Goal: Task Accomplishment & Management: Manage account settings

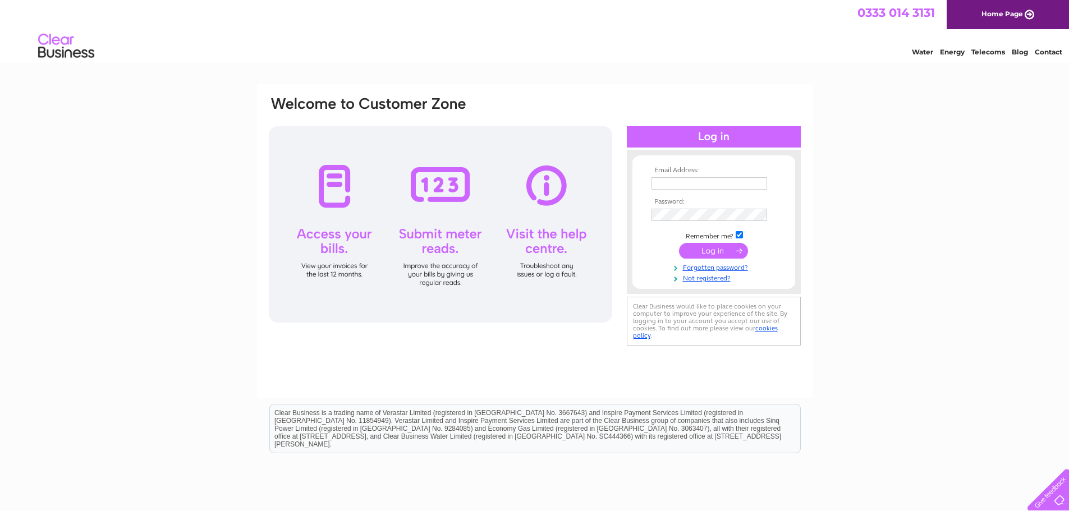
click at [696, 182] on input "text" at bounding box center [709, 183] width 116 height 12
type input "[EMAIL_ADDRESS][DOMAIN_NAME]"
click at [692, 265] on link "Forgotten password?" at bounding box center [714, 268] width 127 height 11
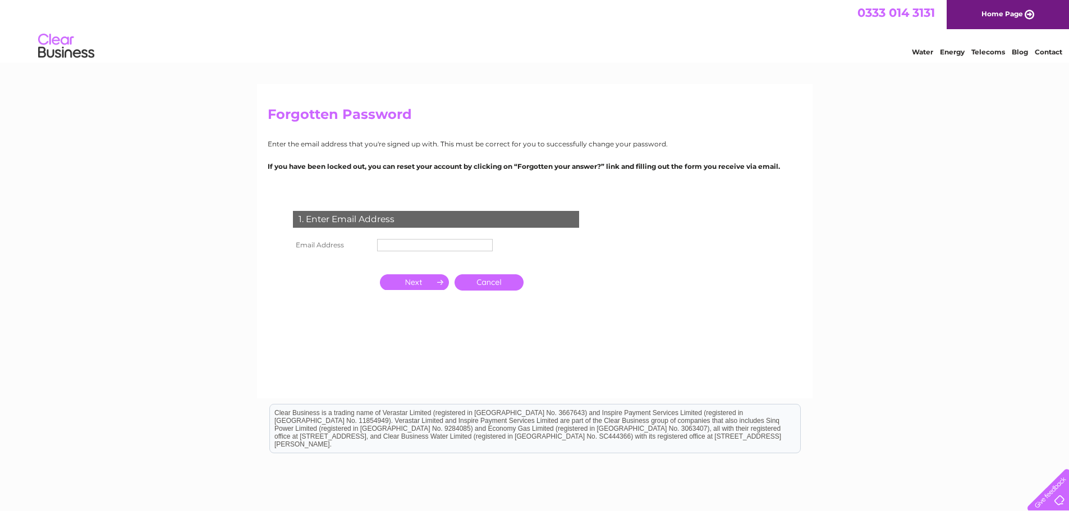
drag, startPoint x: 387, startPoint y: 243, endPoint x: 392, endPoint y: 249, distance: 7.9
click at [387, 243] on input "text" at bounding box center [435, 245] width 116 height 12
type input "[EMAIL_ADDRESS][DOMAIN_NAME]"
click at [401, 277] on input "button" at bounding box center [414, 284] width 69 height 16
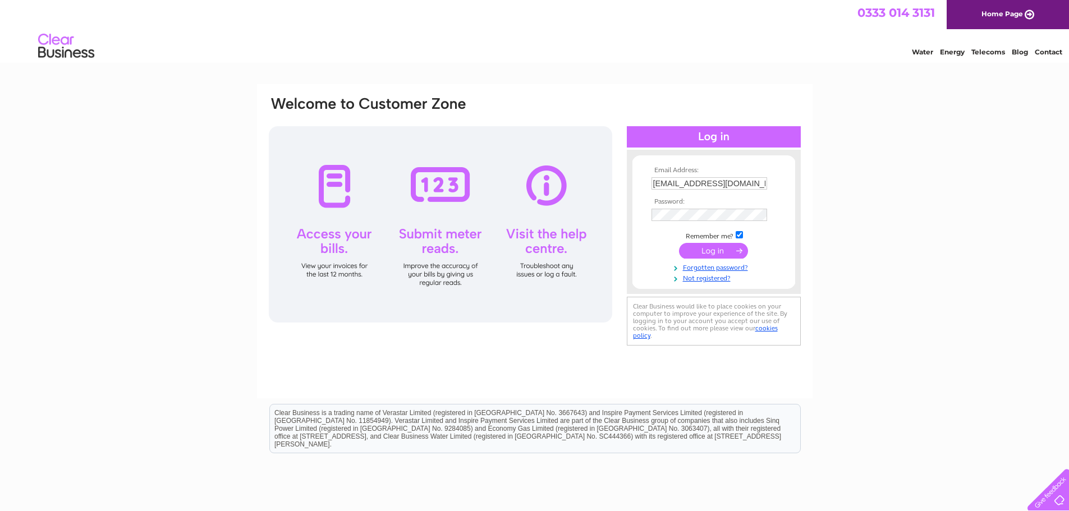
click at [698, 186] on input "[EMAIL_ADDRESS][DOMAIN_NAME]" at bounding box center [709, 183] width 116 height 12
type input "[EMAIL_ADDRESS][DOMAIN_NAME]"
click at [733, 252] on input "submit" at bounding box center [713, 251] width 69 height 16
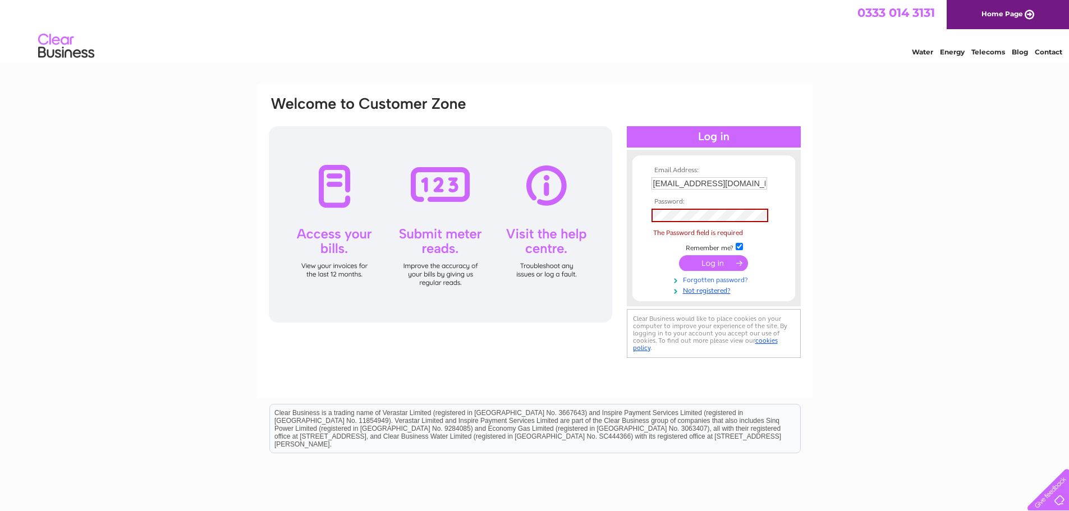
click at [707, 276] on link "Forgotten password?" at bounding box center [714, 279] width 127 height 11
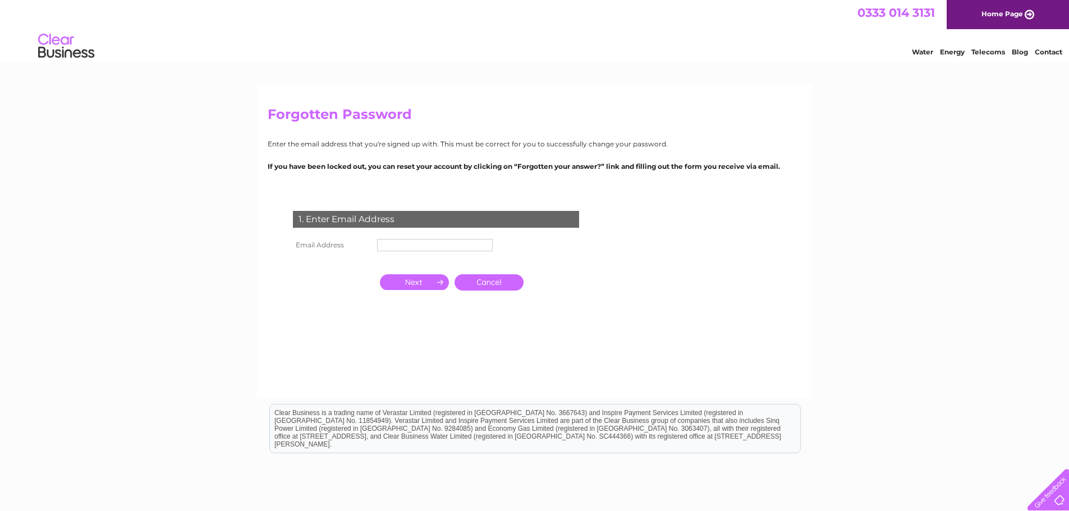
click at [394, 236] on td at bounding box center [434, 245] width 121 height 18
click at [394, 239] on td at bounding box center [434, 245] width 121 height 18
click at [394, 239] on input "text" at bounding box center [435, 245] width 117 height 13
type input "rtyreman"
